Goal: Task Accomplishment & Management: Manage account settings

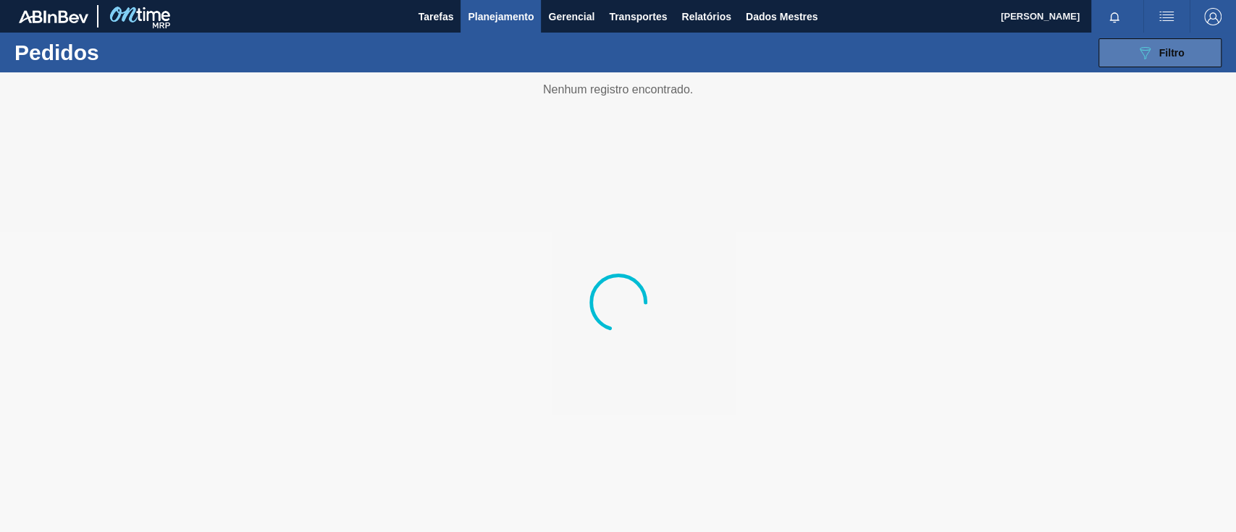
click at [1156, 49] on div "089F7B8B-B2A5-4AFE-B5C0-19BA573D28AC Filtro" at bounding box center [1160, 52] width 49 height 17
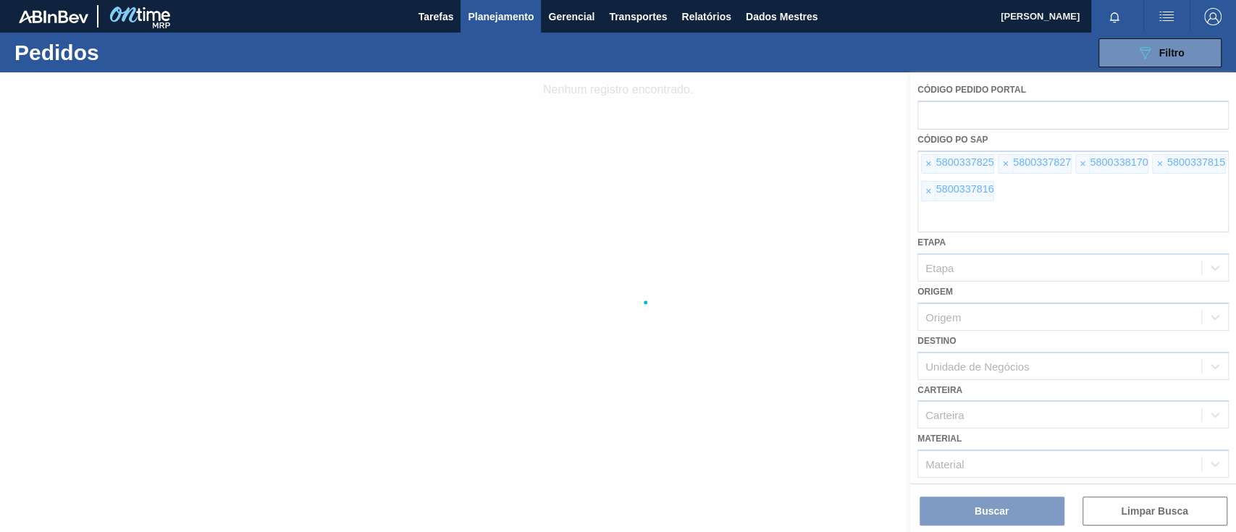
click at [926, 163] on div at bounding box center [618, 302] width 1236 height 460
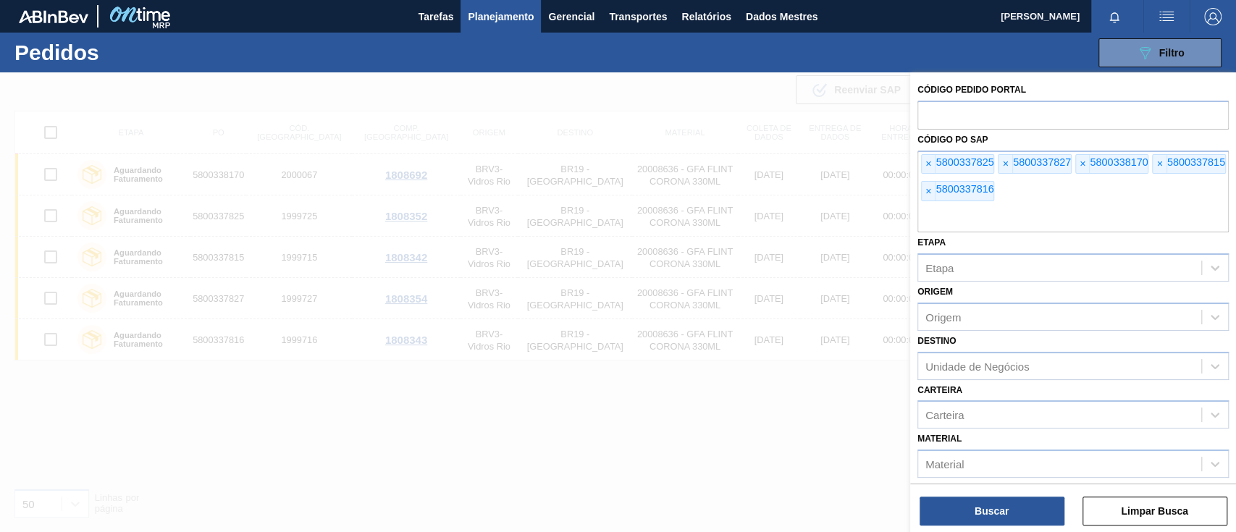
click at [927, 163] on font "×" at bounding box center [928, 164] width 6 height 12
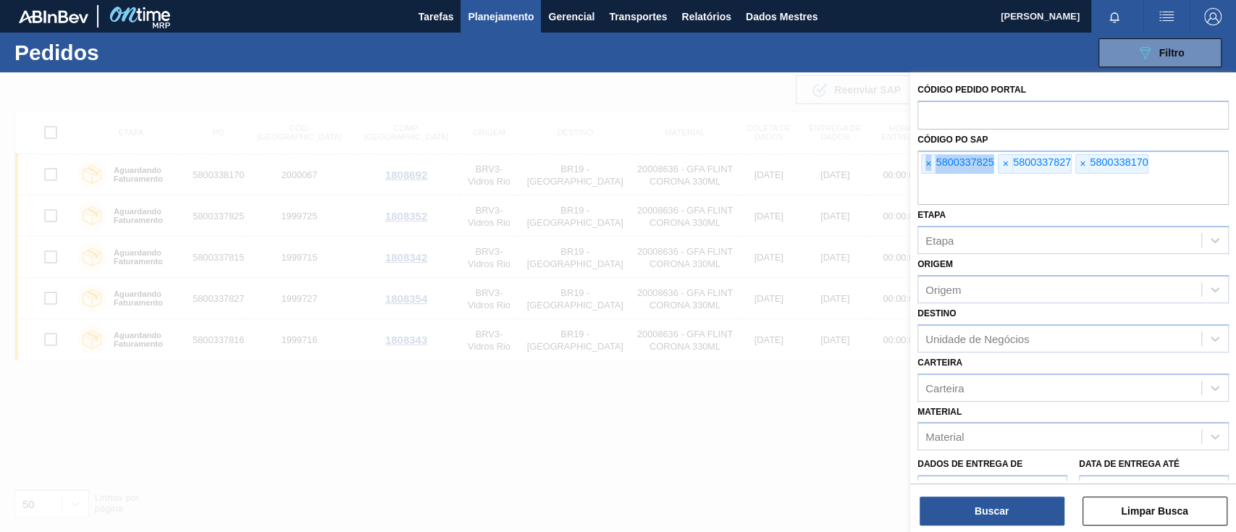
click at [927, 163] on font "×" at bounding box center [928, 164] width 6 height 12
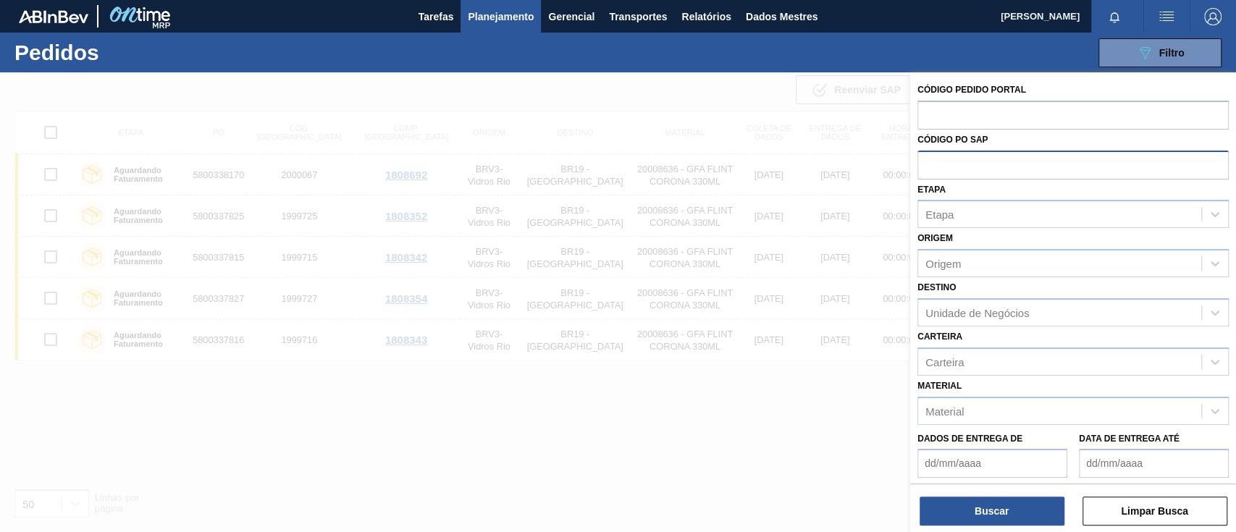
paste input "text"
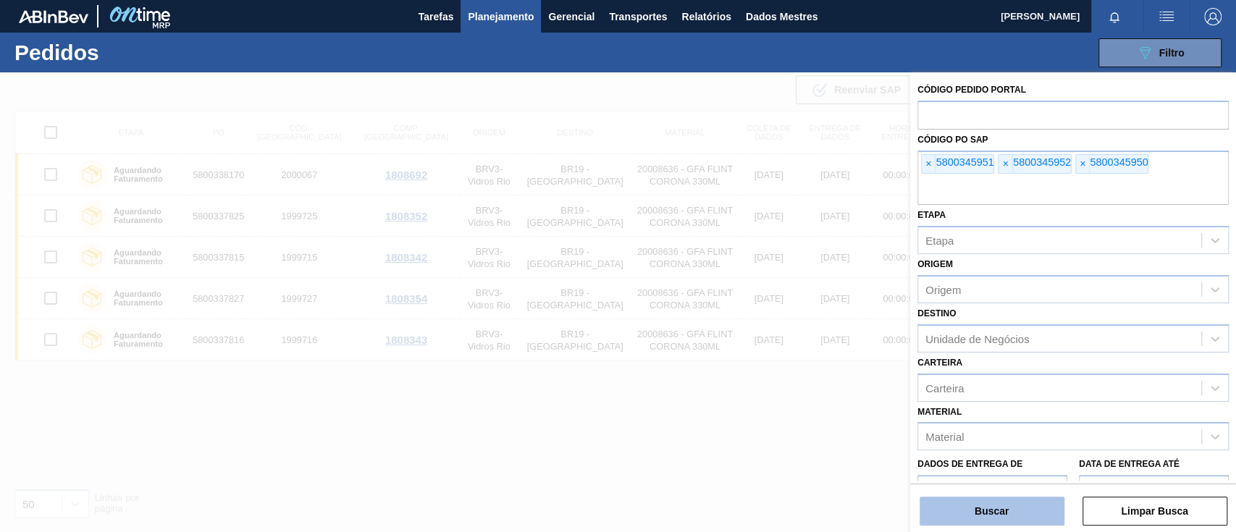
click at [987, 507] on font "Buscar" at bounding box center [992, 511] width 34 height 12
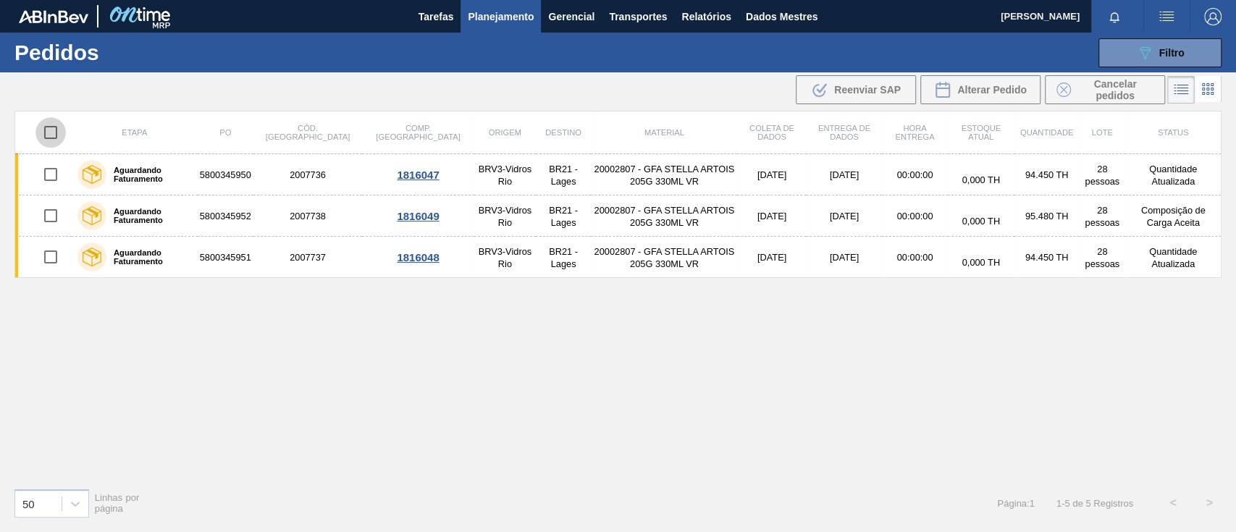
drag, startPoint x: 51, startPoint y: 135, endPoint x: 114, endPoint y: 134, distance: 63.0
click at [52, 135] on input "checkbox" at bounding box center [50, 132] width 30 height 30
checkbox input "true"
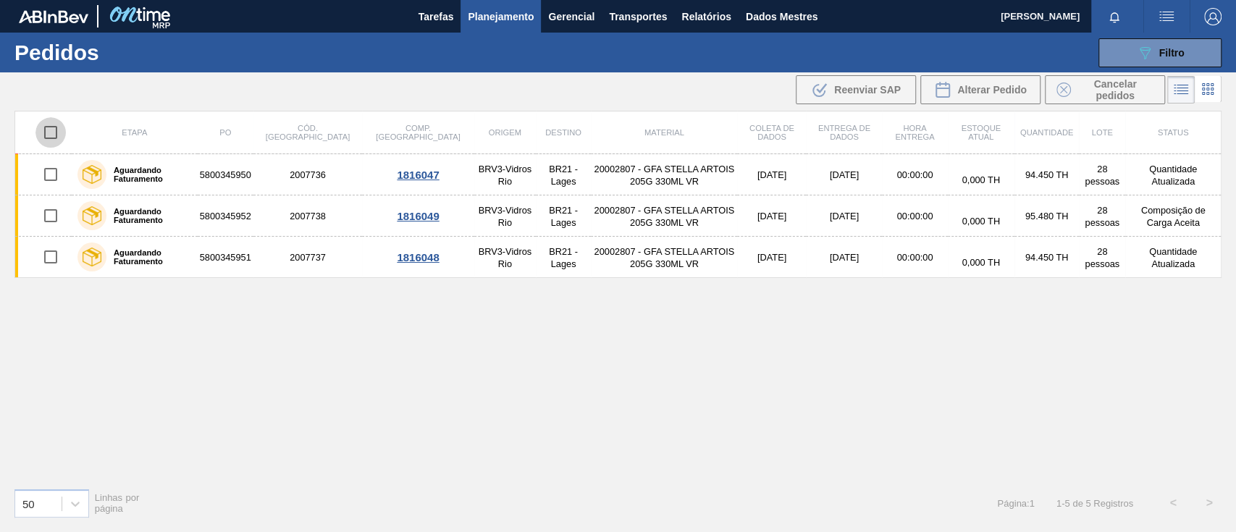
checkbox input "true"
click at [965, 93] on font "Alterar Pedido" at bounding box center [992, 90] width 70 height 12
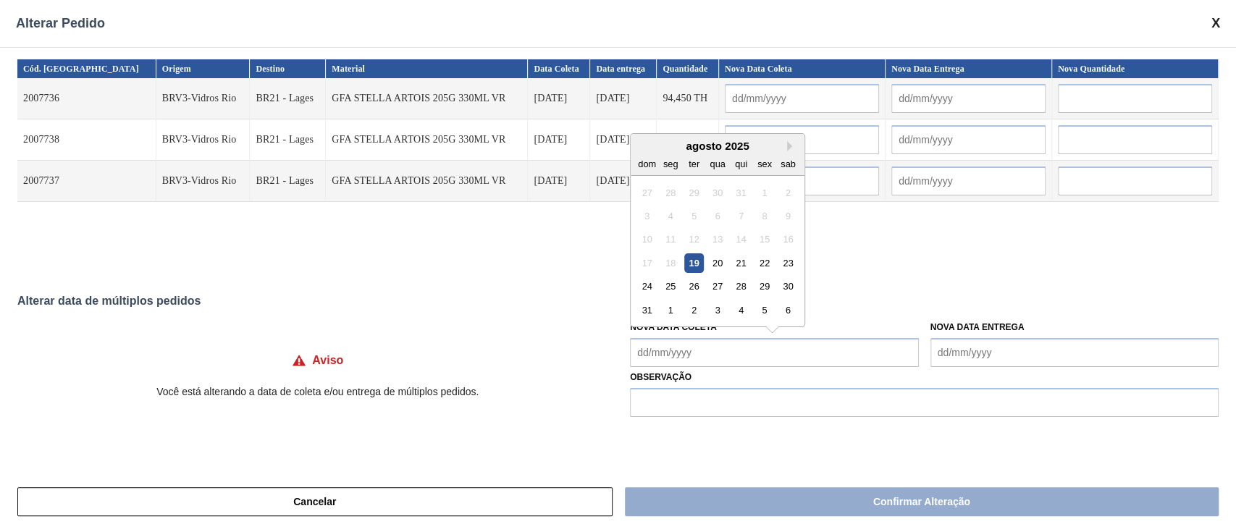
click at [696, 362] on Coleta "Nova Data Coleta" at bounding box center [774, 352] width 288 height 29
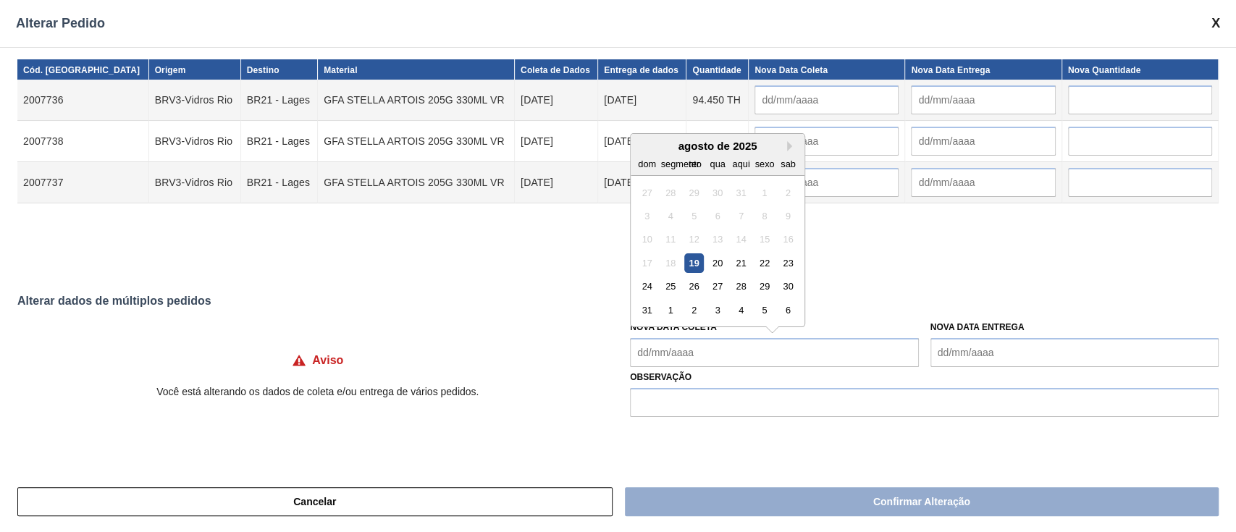
click at [697, 267] on font "19" at bounding box center [694, 263] width 10 height 11
type input "[DATE]"
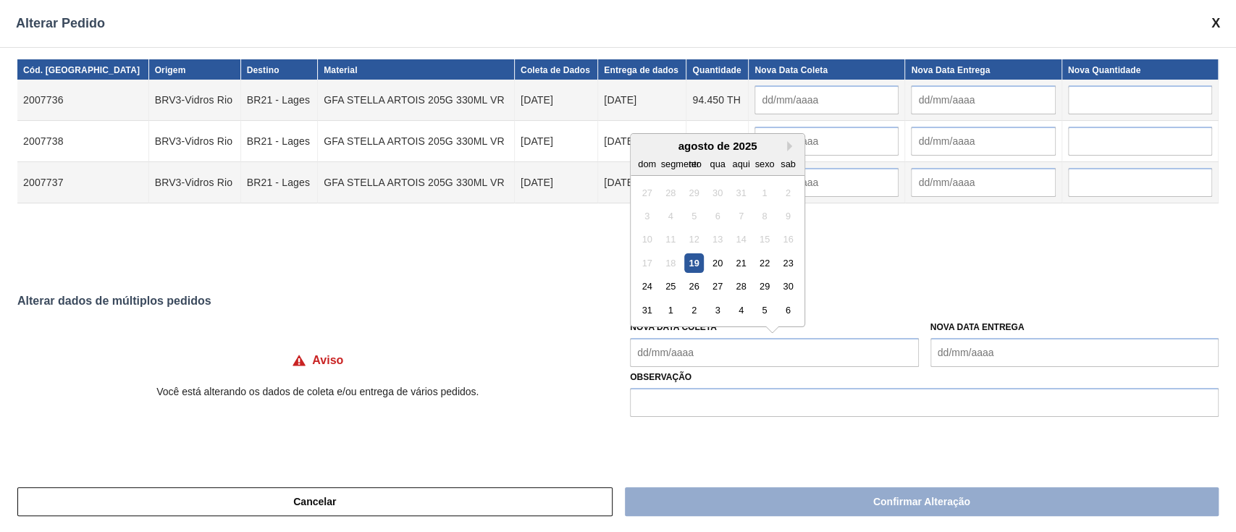
type input "[DATE]"
type Coleta "[DATE]"
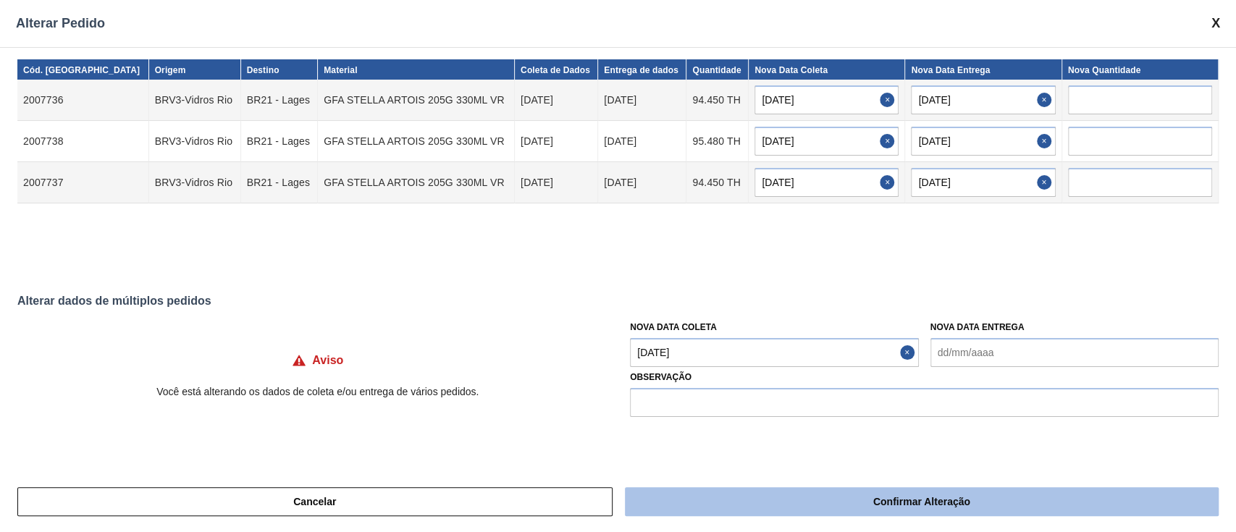
click at [820, 498] on button "Confirmar Alteração" at bounding box center [922, 501] width 594 height 29
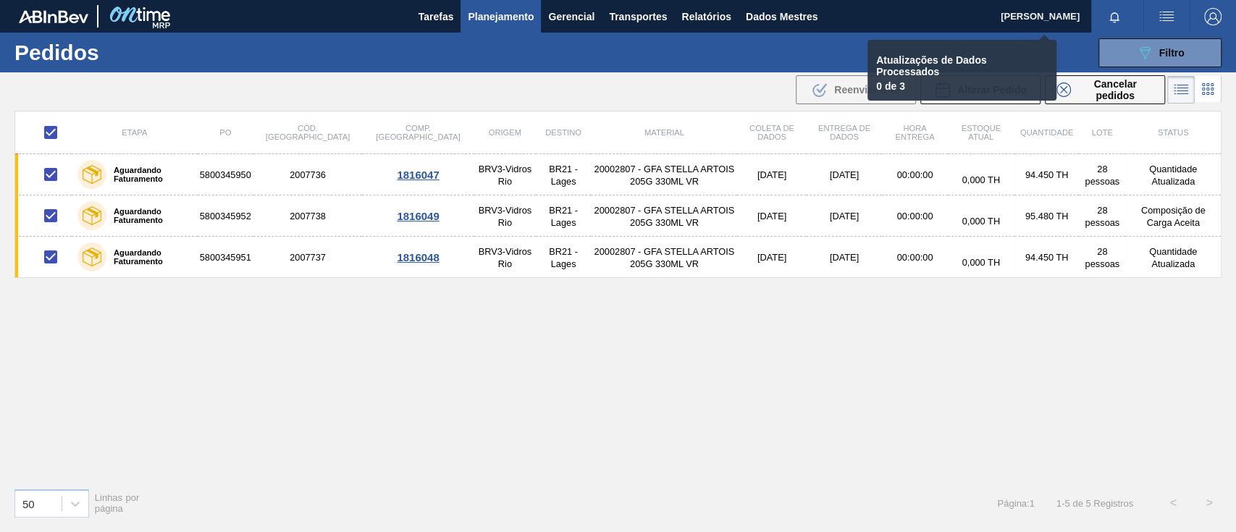
checkbox input "false"
